Goal: Obtain resource: Obtain resource

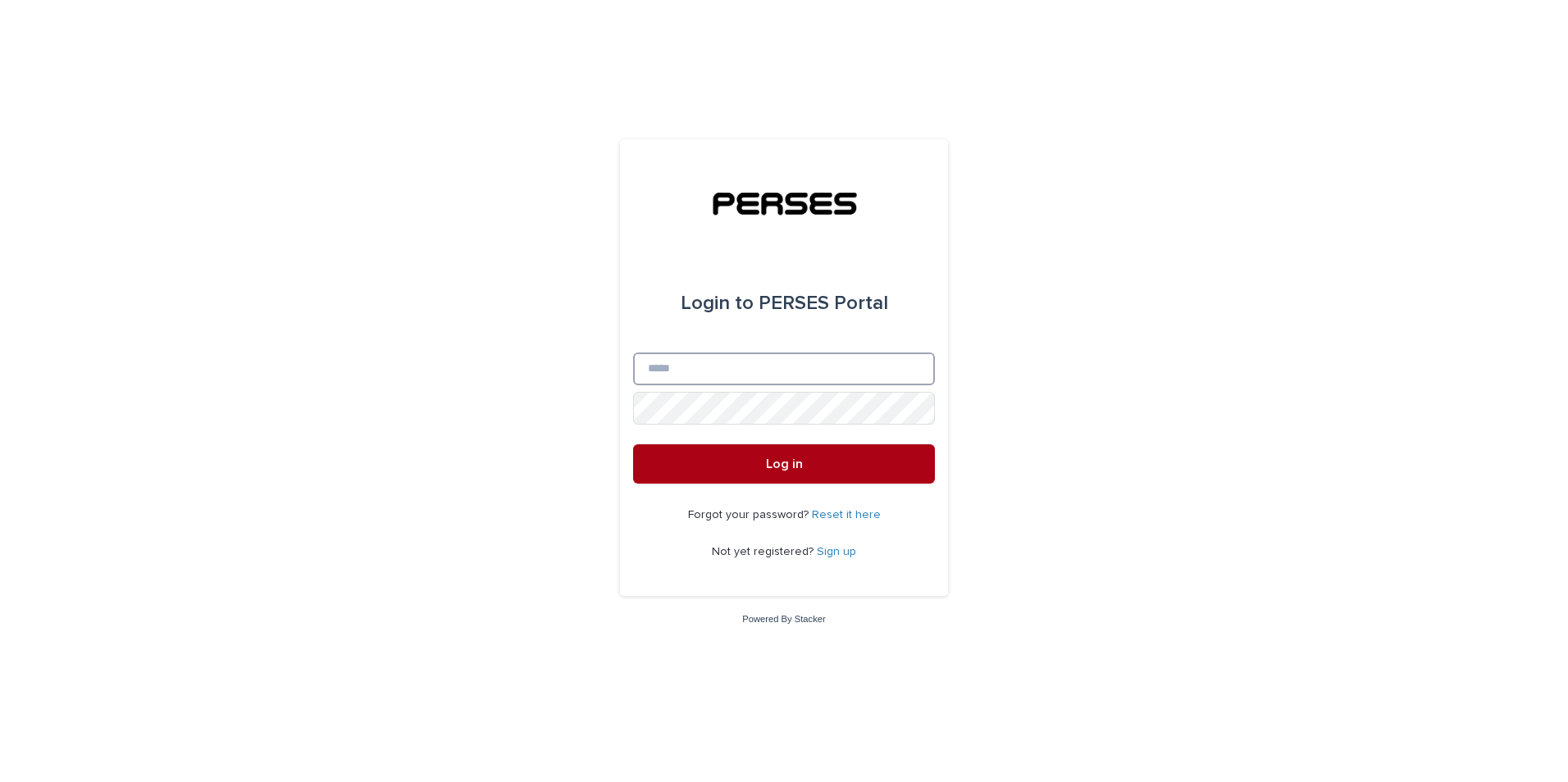
type input "**********"
click at [809, 471] on button "Log in" at bounding box center [784, 464] width 302 height 39
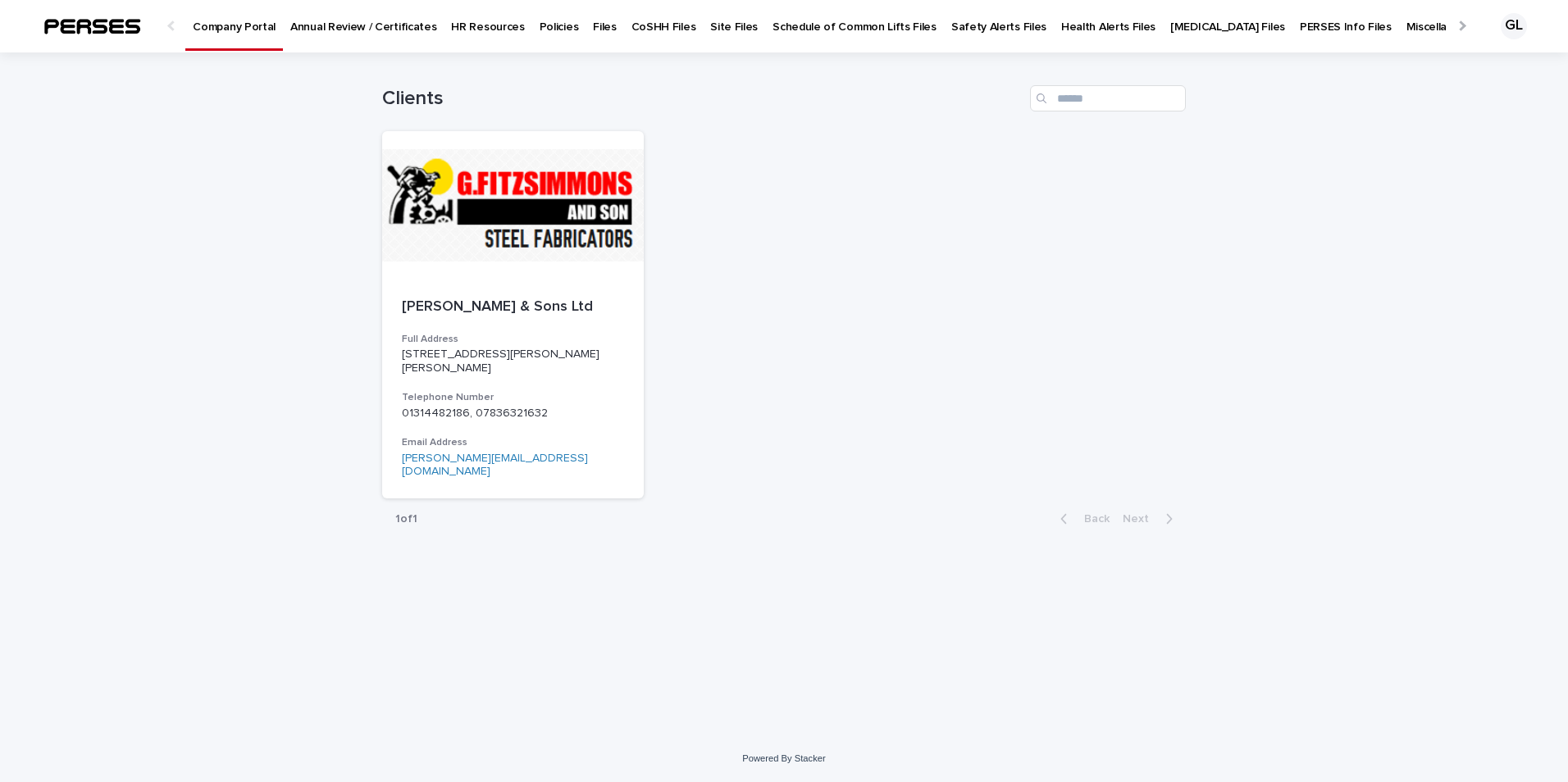
click at [540, 30] on p "Policies" at bounding box center [559, 17] width 39 height 34
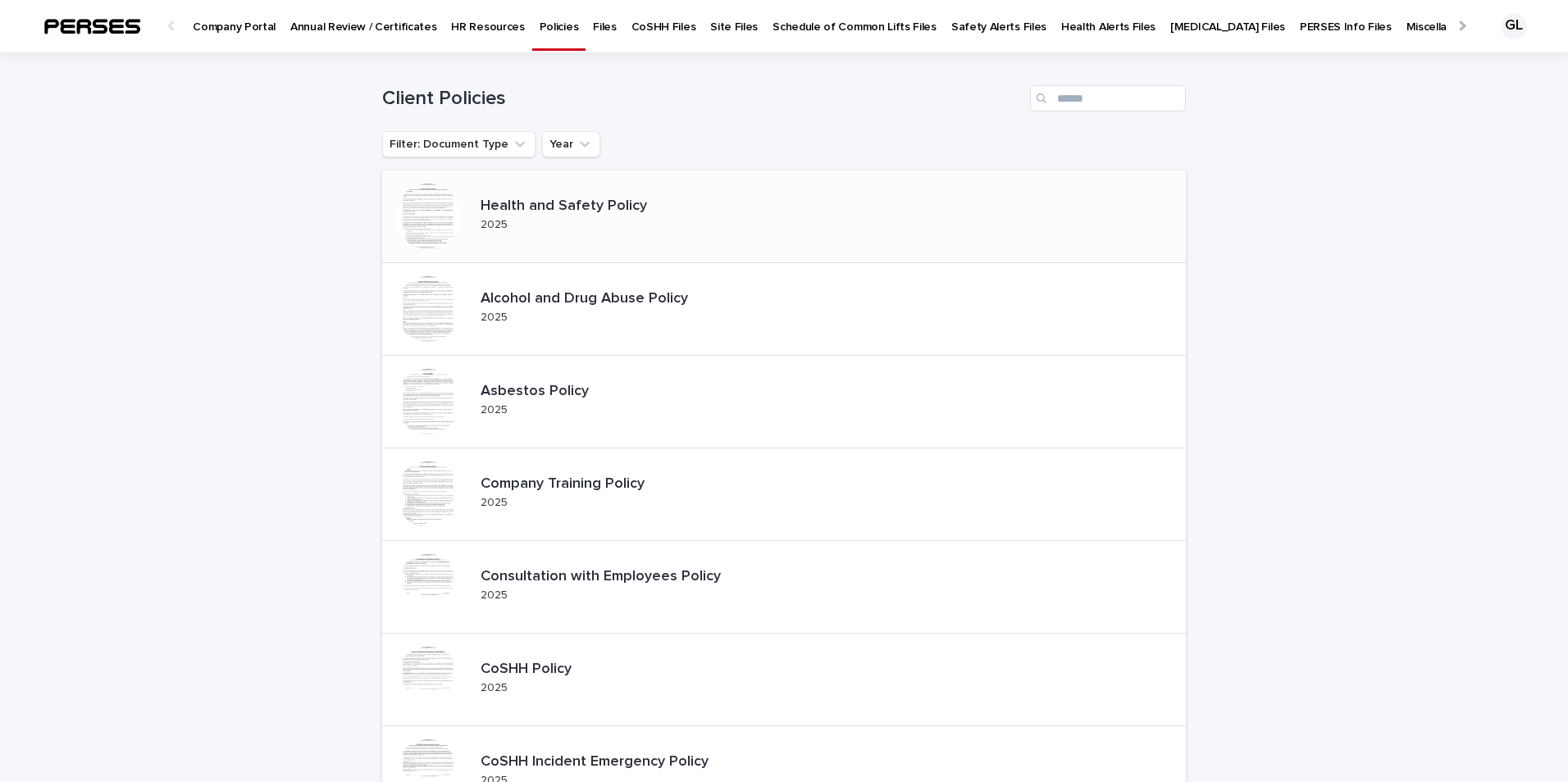
click at [534, 212] on p "Health and Safety Policy" at bounding box center [577, 207] width 194 height 18
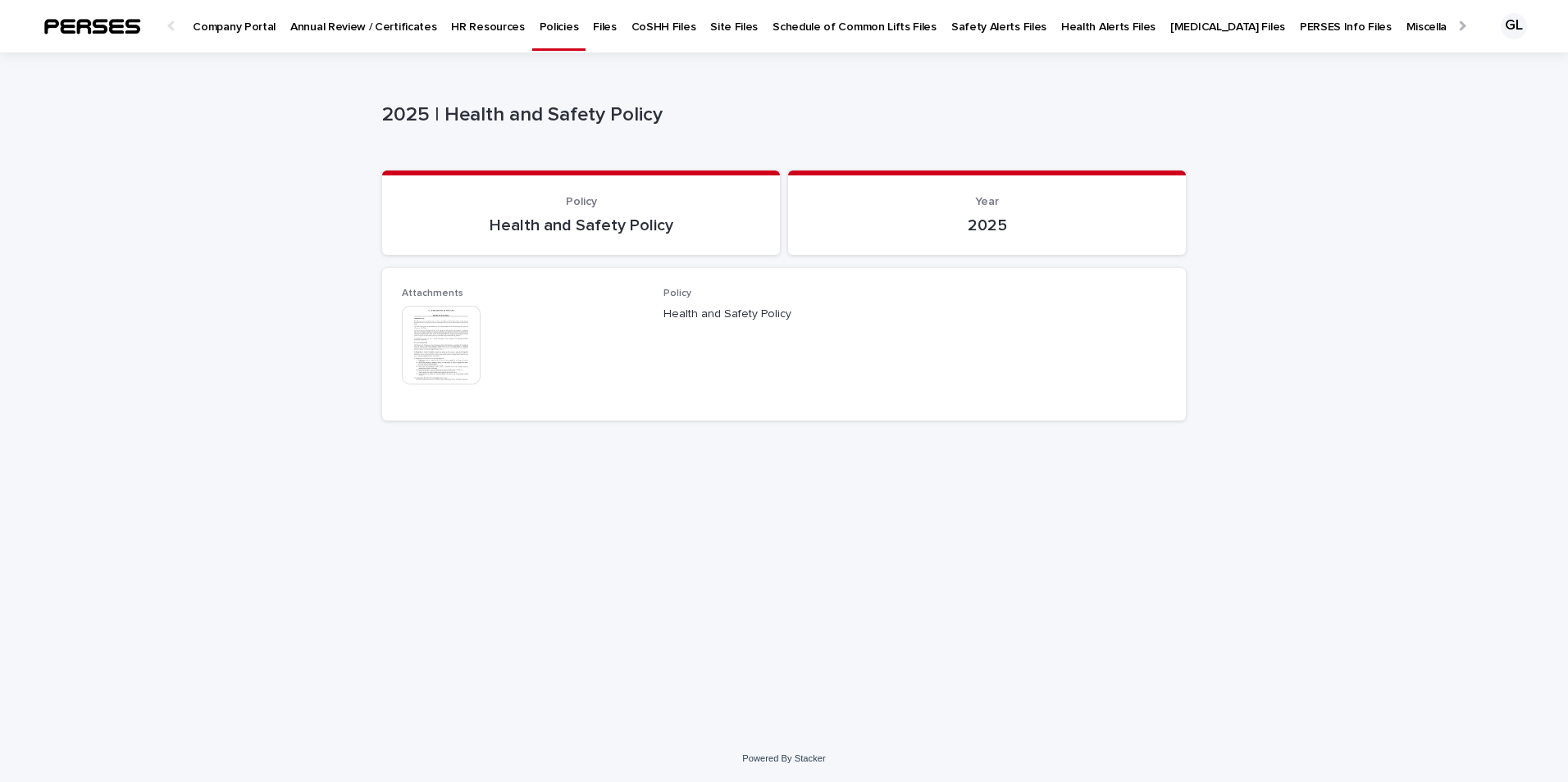
click at [432, 338] on img at bounding box center [441, 345] width 79 height 79
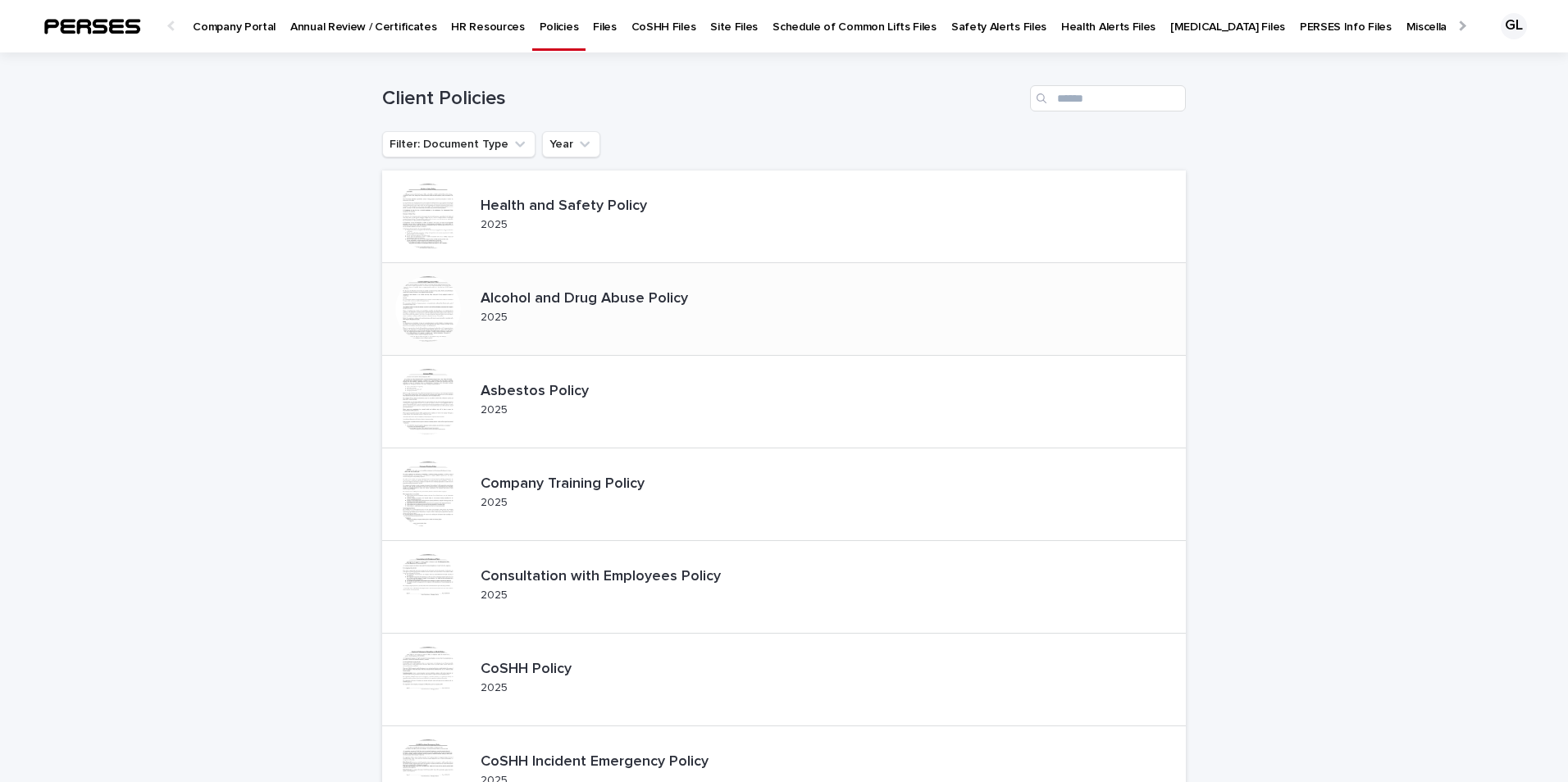
click at [639, 302] on p "Alcohol and Drug Abuse Policy" at bounding box center [598, 299] width 235 height 18
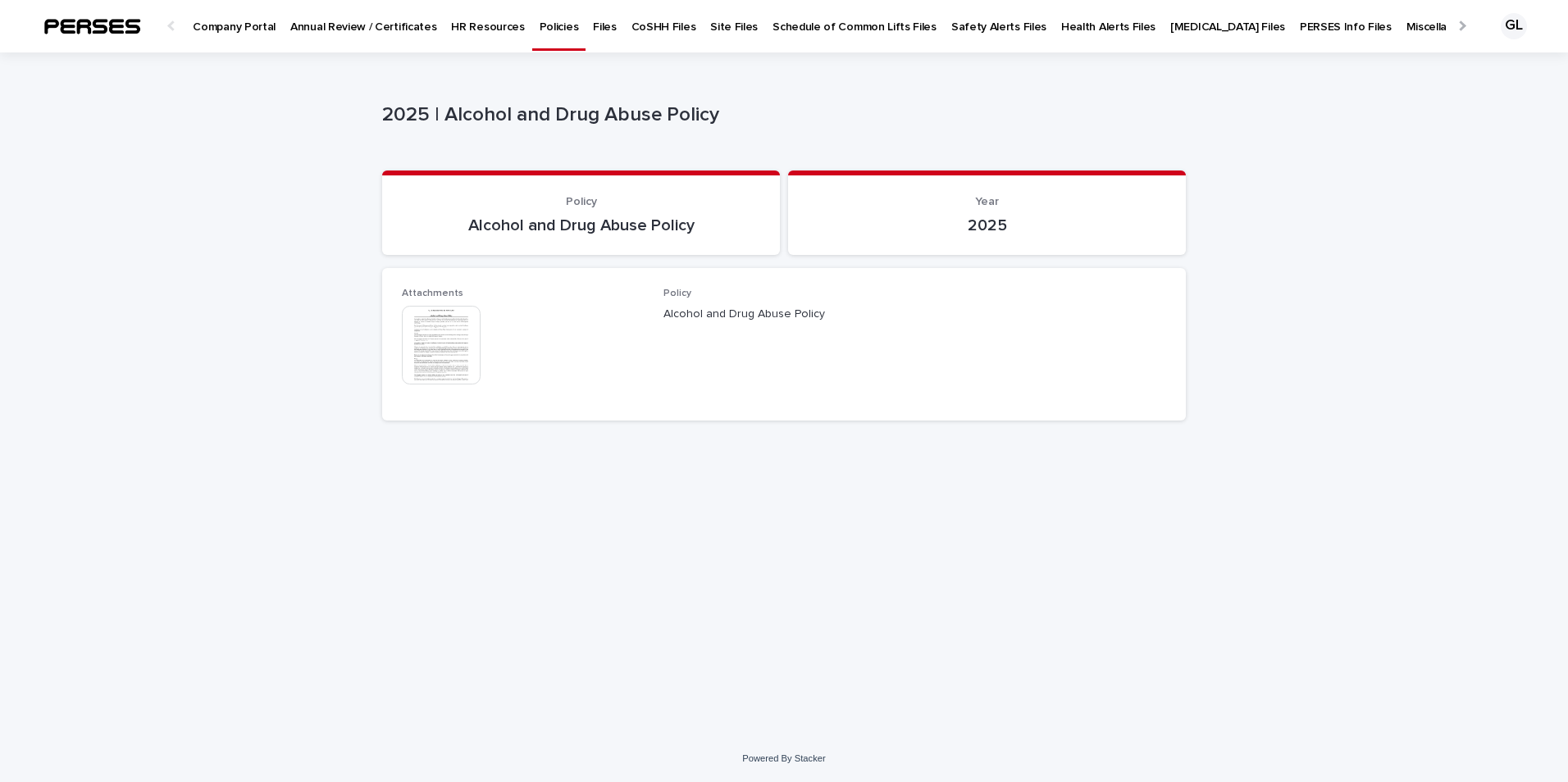
click at [449, 358] on img at bounding box center [441, 345] width 79 height 79
